Goal: Task Accomplishment & Management: Use online tool/utility

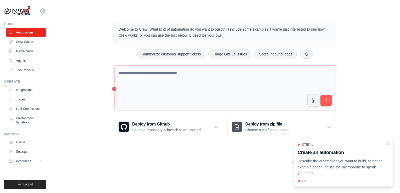
click at [311, 157] on div "Step 1 Create an automation Describe the automation you want to build, select a…" at bounding box center [343, 159] width 92 height 33
click at [388, 144] on icon "Close walkthrough" at bounding box center [388, 143] width 2 height 2
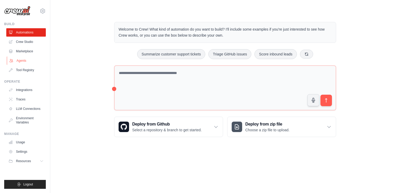
click at [22, 58] on link "Agents" at bounding box center [26, 60] width 39 height 8
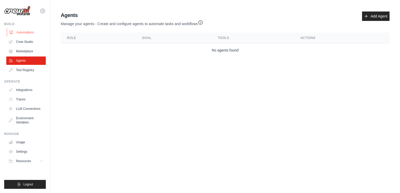
click at [28, 35] on link "Automations" at bounding box center [26, 32] width 39 height 8
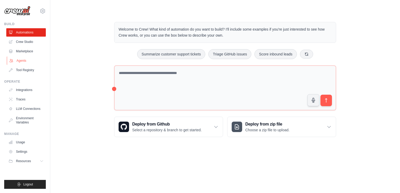
click at [21, 60] on link "Agents" at bounding box center [26, 60] width 39 height 8
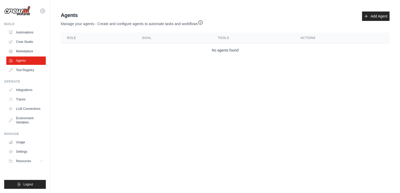
click at [379, 21] on div "Agents Manage your agents - Create and configure agents to automate tasks and w…" at bounding box center [225, 19] width 328 height 15
click at [380, 19] on link "Add Agent" at bounding box center [375, 16] width 27 height 9
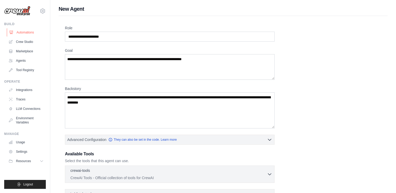
click at [30, 29] on link "Automations" at bounding box center [26, 32] width 39 height 8
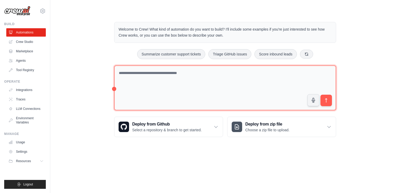
click at [160, 65] on textarea at bounding box center [225, 87] width 222 height 45
click at [155, 79] on textarea at bounding box center [225, 87] width 222 height 45
paste textarea "**********"
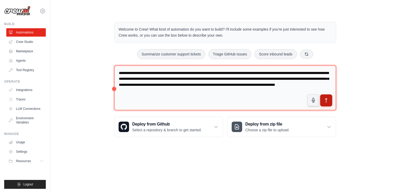
type textarea "**********"
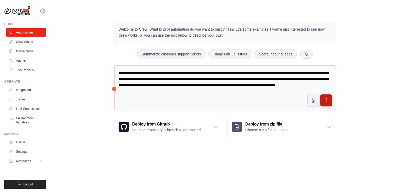
click at [327, 100] on icon "submit" at bounding box center [325, 100] width 5 height 5
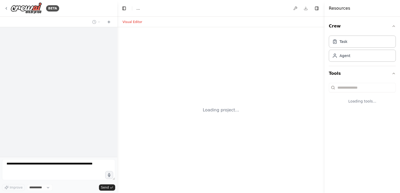
select select "****"
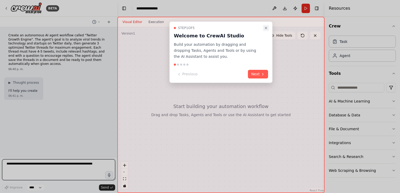
click at [266, 27] on icon "Close walkthrough" at bounding box center [266, 28] width 4 height 4
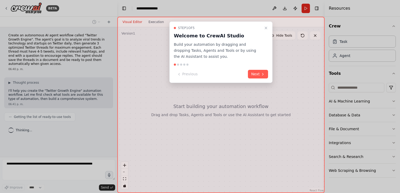
click at [266, 27] on icon "Close walkthrough" at bounding box center [266, 28] width 4 height 4
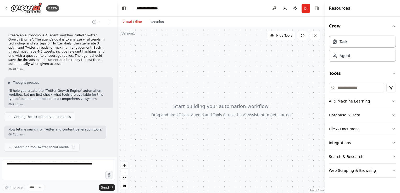
scroll to position [8, 0]
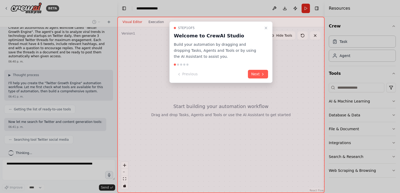
click at [266, 27] on icon "Close walkthrough" at bounding box center [266, 28] width 4 height 4
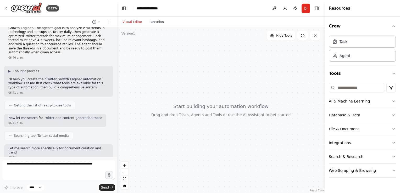
scroll to position [42, 0]
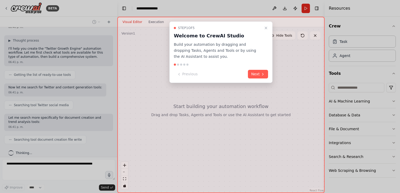
click at [266, 27] on icon "Close walkthrough" at bounding box center [266, 28] width 4 height 4
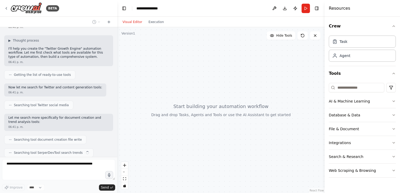
scroll to position [55, 0]
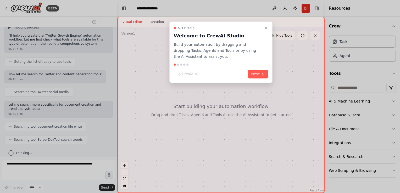
click at [266, 27] on icon "Close walkthrough" at bounding box center [266, 28] width 4 height 4
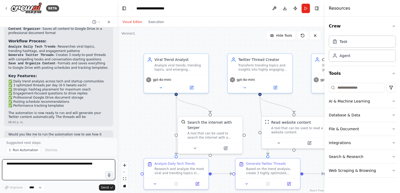
scroll to position [416, 0]
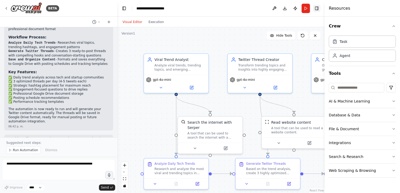
click at [317, 7] on button "Toggle Right Sidebar" at bounding box center [316, 8] width 7 height 7
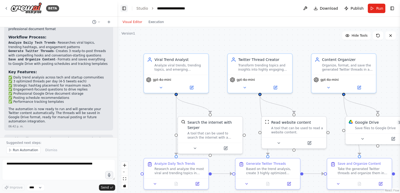
click at [124, 10] on button "Toggle Left Sidebar" at bounding box center [123, 8] width 7 height 7
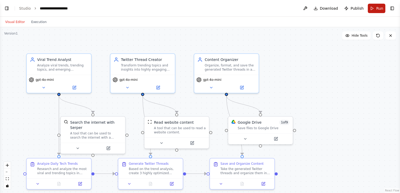
click at [378, 8] on span "Run" at bounding box center [379, 8] width 7 height 5
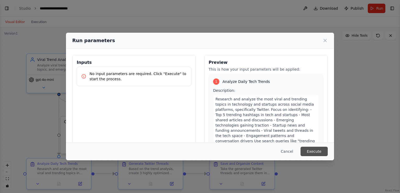
click at [310, 155] on button "Execute" at bounding box center [313, 151] width 27 height 9
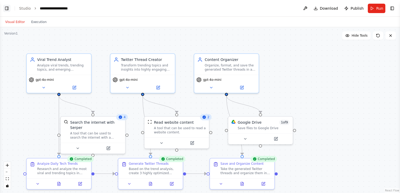
click at [7, 10] on button "Toggle Left Sidebar" at bounding box center [6, 8] width 7 height 7
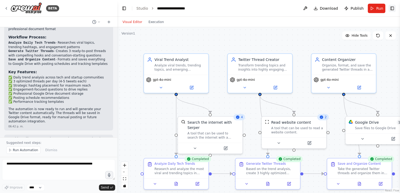
click at [391, 8] on button "Toggle Right Sidebar" at bounding box center [391, 8] width 7 height 7
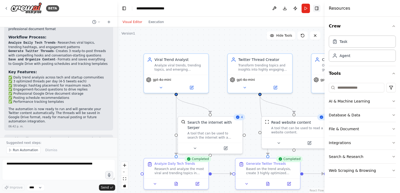
click at [391, 8] on div "Resources" at bounding box center [361, 8] width 75 height 17
click at [318, 7] on button "Toggle Right Sidebar" at bounding box center [316, 8] width 7 height 7
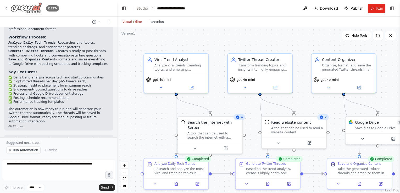
click at [6, 8] on icon at bounding box center [6, 8] width 1 height 2
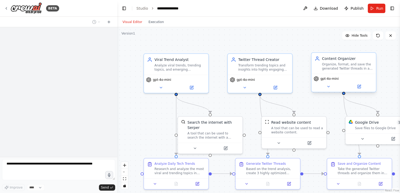
scroll to position [397, 0]
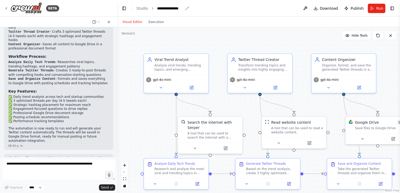
click at [172, 9] on div "**********" at bounding box center [170, 8] width 26 height 5
click at [182, 9] on div "**********" at bounding box center [176, 8] width 39 height 5
click at [175, 7] on div "**********" at bounding box center [176, 8] width 39 height 5
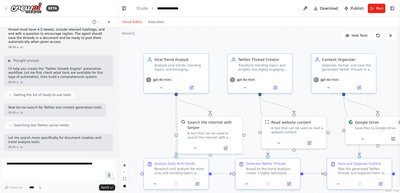
scroll to position [0, 0]
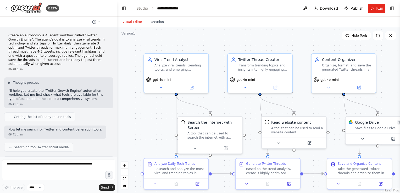
click at [78, 34] on p "Create an autonomous AI agent workflow called "Twitter Growth Engine". The agen…" at bounding box center [58, 49] width 100 height 33
drag, startPoint x: 77, startPoint y: 35, endPoint x: 17, endPoint y: 40, distance: 60.1
click at [17, 40] on p "Create an autonomous AI agent workflow called "Twitter Growth Engine". The agen…" at bounding box center [58, 49] width 100 height 33
copy p "Twitter Growth Engine"
click at [172, 11] on header "**********" at bounding box center [258, 8] width 282 height 17
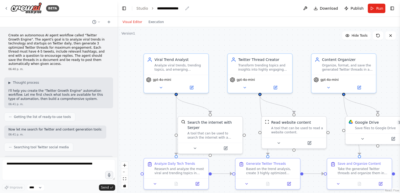
click at [175, 10] on div "**********" at bounding box center [170, 8] width 26 height 5
click at [221, 6] on header "**********" at bounding box center [258, 8] width 282 height 17
click at [121, 10] on button "Toggle Left Sidebar" at bounding box center [123, 8] width 7 height 7
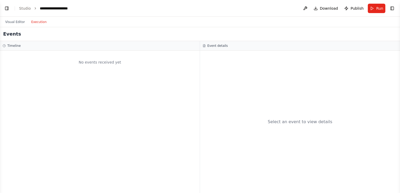
click at [36, 22] on button "Execution" at bounding box center [39, 22] width 22 height 6
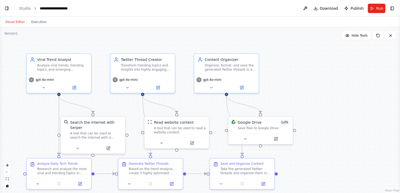
click at [17, 21] on button "Visual Editor" at bounding box center [15, 22] width 26 height 6
click at [7, 7] on button "Toggle Left Sidebar" at bounding box center [6, 8] width 7 height 7
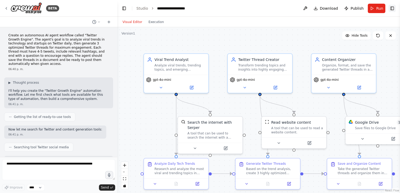
click at [394, 8] on button "Toggle Right Sidebar" at bounding box center [391, 8] width 7 height 7
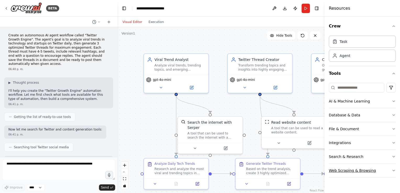
click at [367, 170] on button "Web Scraping & Browsing" at bounding box center [361, 171] width 67 height 14
click at [314, 8] on button "Toggle Right Sidebar" at bounding box center [316, 8] width 7 height 7
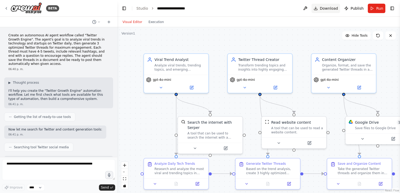
click at [322, 8] on span "Download" at bounding box center [329, 8] width 18 height 5
click at [124, 10] on button "Toggle Left Sidebar" at bounding box center [123, 8] width 7 height 7
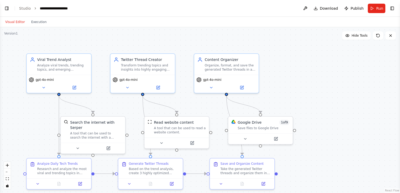
click at [256, 8] on header "**********" at bounding box center [200, 8] width 400 height 17
click at [377, 7] on span "Run" at bounding box center [379, 8] width 7 height 5
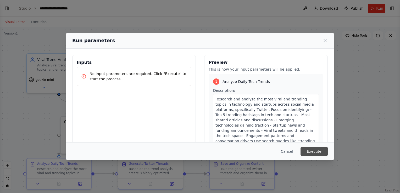
click at [314, 150] on button "Execute" at bounding box center [313, 151] width 27 height 9
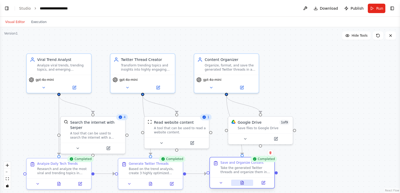
click at [243, 181] on icon at bounding box center [242, 183] width 4 height 4
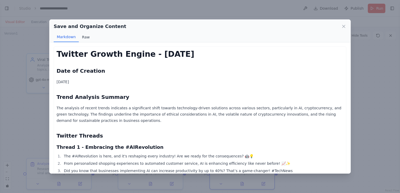
click at [82, 37] on button "Raw" at bounding box center [86, 37] width 14 height 10
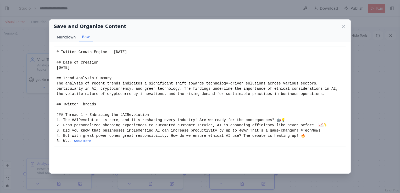
click at [74, 37] on button "Markdown" at bounding box center [66, 37] width 25 height 10
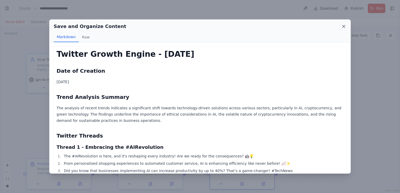
click at [345, 27] on icon at bounding box center [343, 26] width 5 height 5
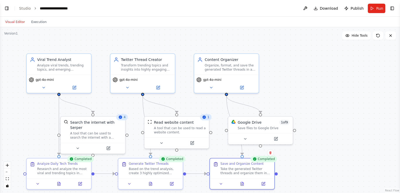
click at [356, 93] on div ".deletable-edge-delete-btn { width: 20px; height: 20px; border: 0px solid #ffff…" at bounding box center [200, 110] width 400 height 166
click at [239, 180] on button at bounding box center [242, 183] width 22 height 6
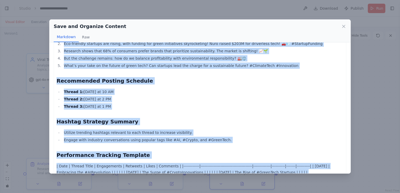
scroll to position [331, 0]
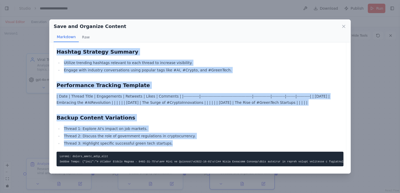
drag, startPoint x: 57, startPoint y: 54, endPoint x: 211, endPoint y: 144, distance: 178.4
copy div "Twitter Growth Engine - 2025-08-23 Date of Creation 2025-08-23 Trend Analysis S…"
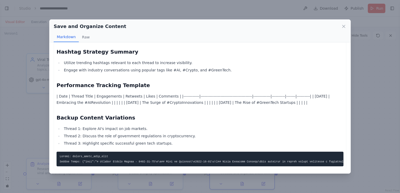
click at [30, 38] on div "Save and Organize Content Markdown Raw Twitter Growth Engine - 2025-08-23 Date …" at bounding box center [200, 96] width 400 height 193
